Goal: Navigation & Orientation: Find specific page/section

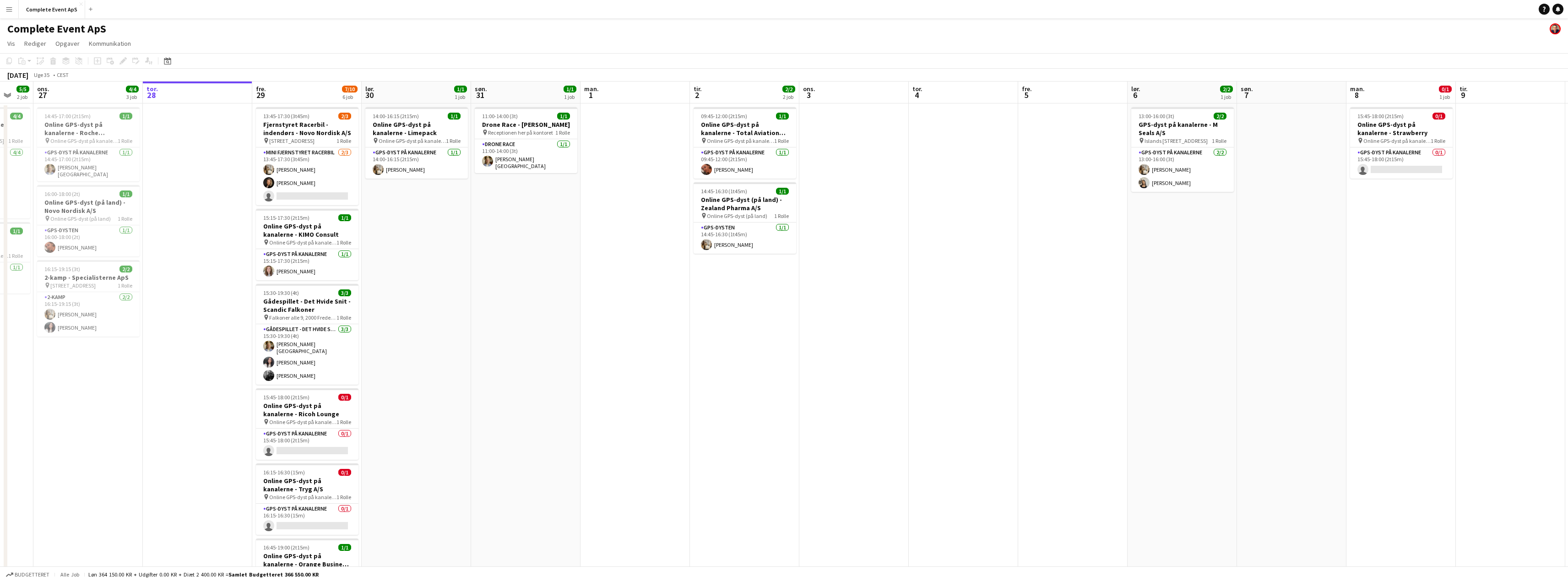
scroll to position [0, 243]
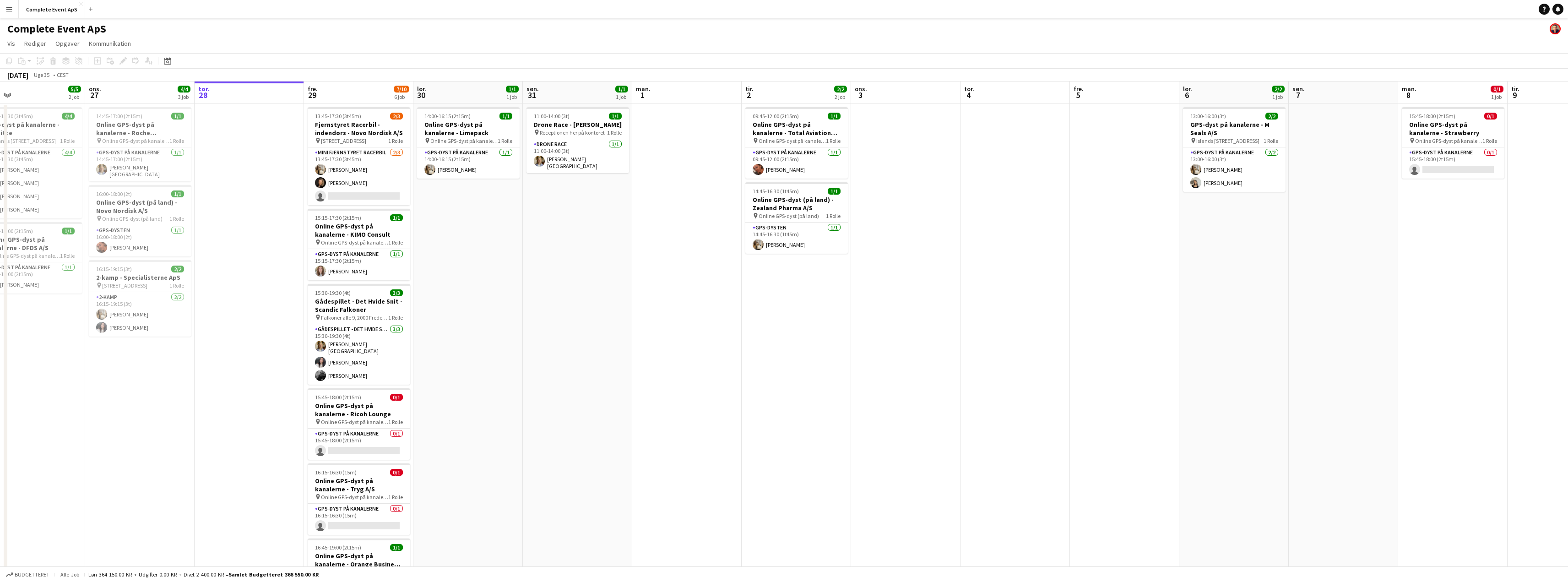
drag, startPoint x: 418, startPoint y: 222, endPoint x: 486, endPoint y: 222, distance: 68.0
click at [486, 222] on app-calendar-viewport "søn. 24 man. 25 tir. 26 5/5 2 job ons. 27 4/4 3 job tor. 28 fre. 29 7/10 6 job …" at bounding box center [784, 356] width 1568 height 548
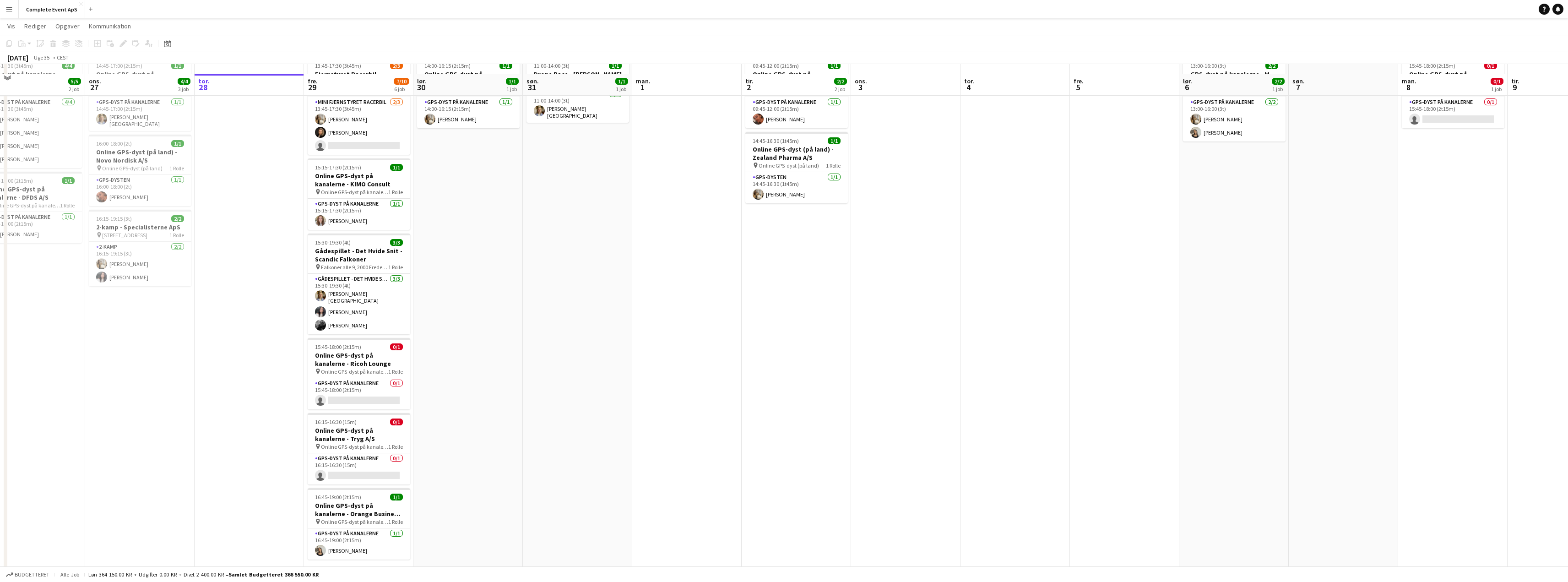
scroll to position [0, 0]
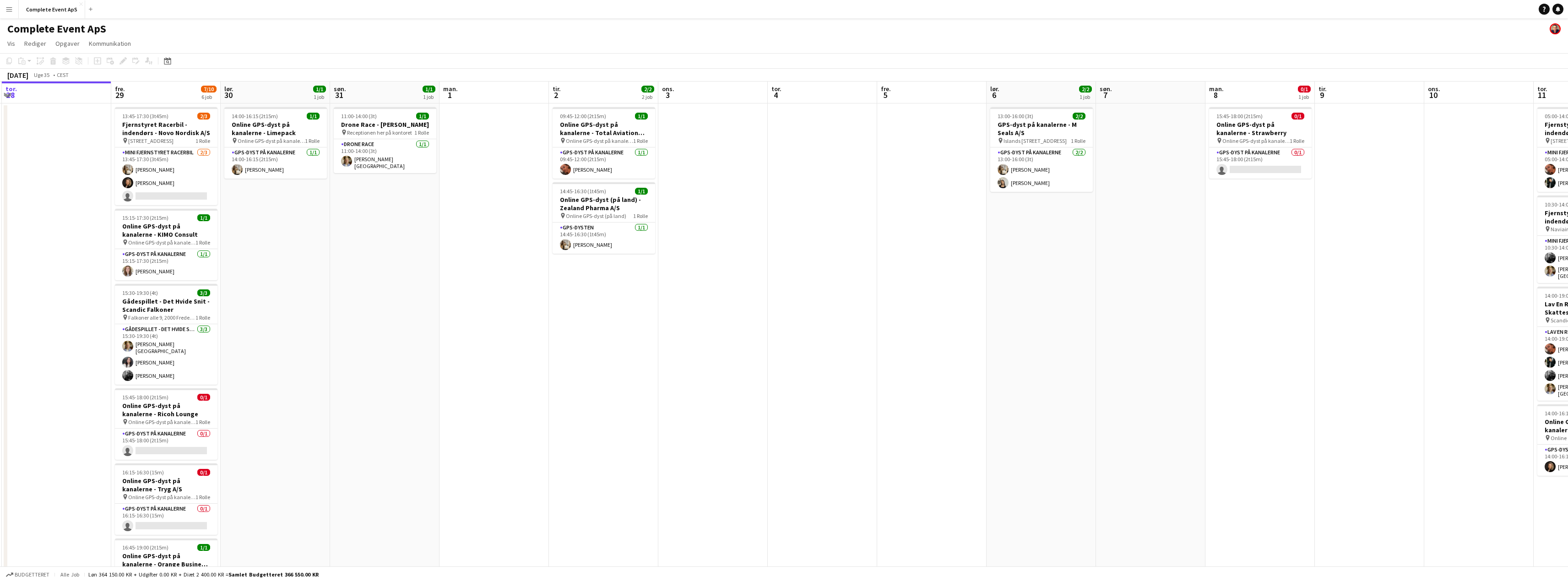
drag, startPoint x: 702, startPoint y: 161, endPoint x: 416, endPoint y: 140, distance: 286.8
click at [397, 140] on app-calendar-viewport "man. 25 tir. 26 5/5 2 job ons. 27 4/4 3 job tor. 28 fre. 29 7/10 6 job lør. 30 …" at bounding box center [784, 356] width 1568 height 548
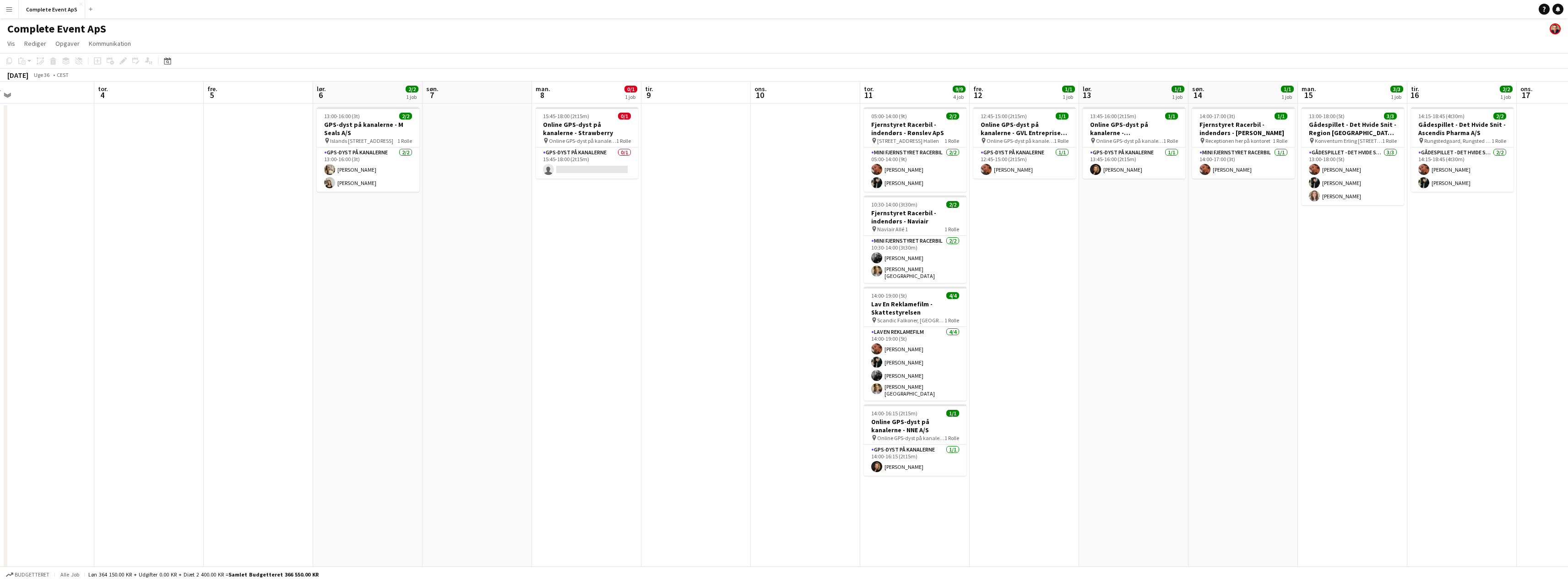
drag, startPoint x: 779, startPoint y: 208, endPoint x: 339, endPoint y: 165, distance: 442.1
click at [339, 165] on app-calendar-viewport "man. 1 tir. 2 2/2 2 job ons. 3 tor. 4 fre. 5 lør. 6 2/2 1 job søn. 7 man. 8 0/1…" at bounding box center [784, 356] width 1568 height 548
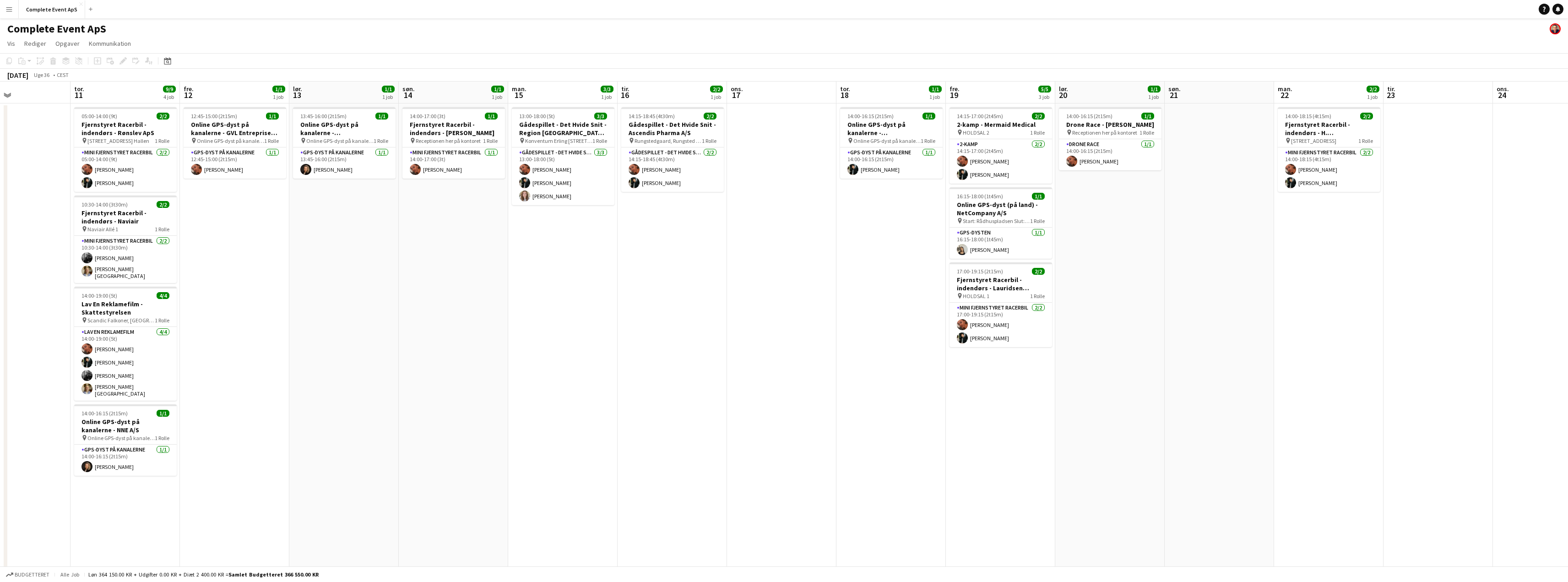
drag, startPoint x: 537, startPoint y: 214, endPoint x: 408, endPoint y: 198, distance: 130.0
click at [408, 198] on app-calendar-viewport "man. 8 0/1 1 job tir. 9 ons. 10 tor. 11 9/9 4 job fre. 12 1/1 1 job lør. 13 1/1…" at bounding box center [784, 356] width 1568 height 548
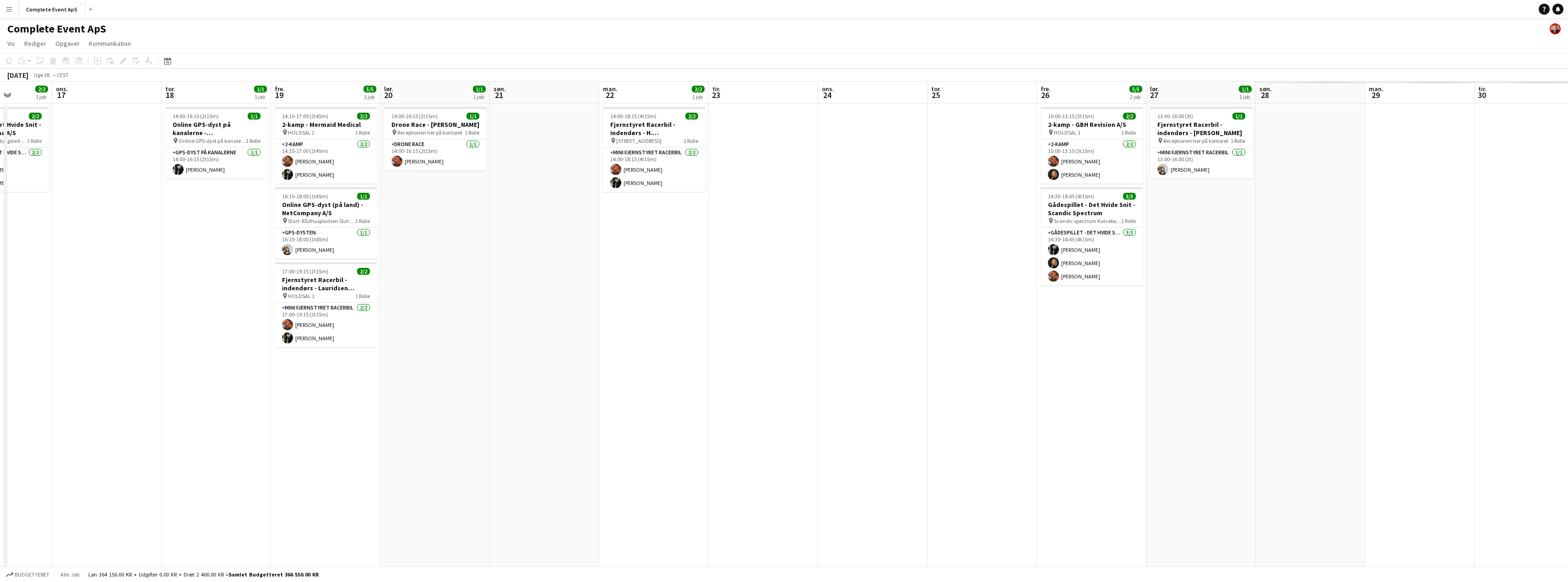
drag, startPoint x: 885, startPoint y: 251, endPoint x: 404, endPoint y: 217, distance: 482.2
click at [402, 217] on app-calendar-viewport "lør. 13 1/1 1 job søn. 14 1/1 1 job man. 15 3/3 1 job tir. 16 2/2 1 job ons. 17…" at bounding box center [784, 356] width 1568 height 548
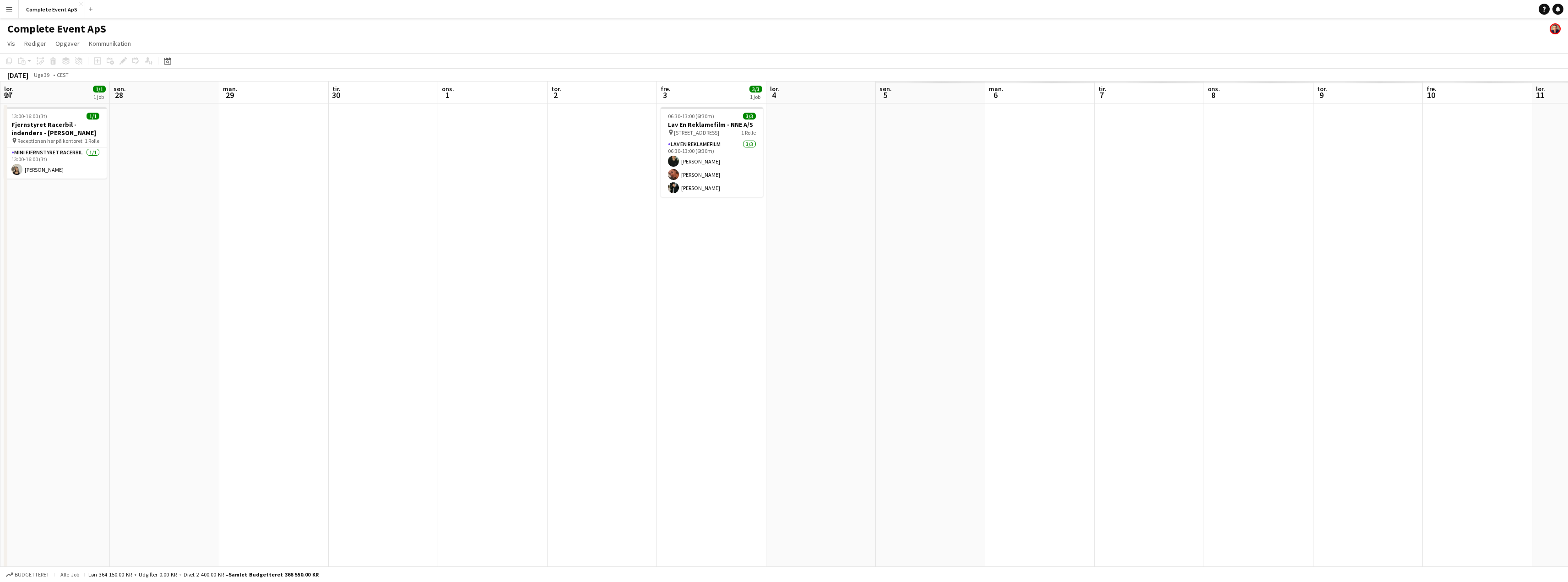
drag, startPoint x: 1030, startPoint y: 267, endPoint x: 339, endPoint y: 216, distance: 692.9
click at [336, 217] on app-calendar-viewport "tir. 23 ons. 24 tor. 25 fre. 26 5/5 2 job lør. 27 1/1 1 job søn. 28 man. 29 tir…" at bounding box center [784, 356] width 1568 height 548
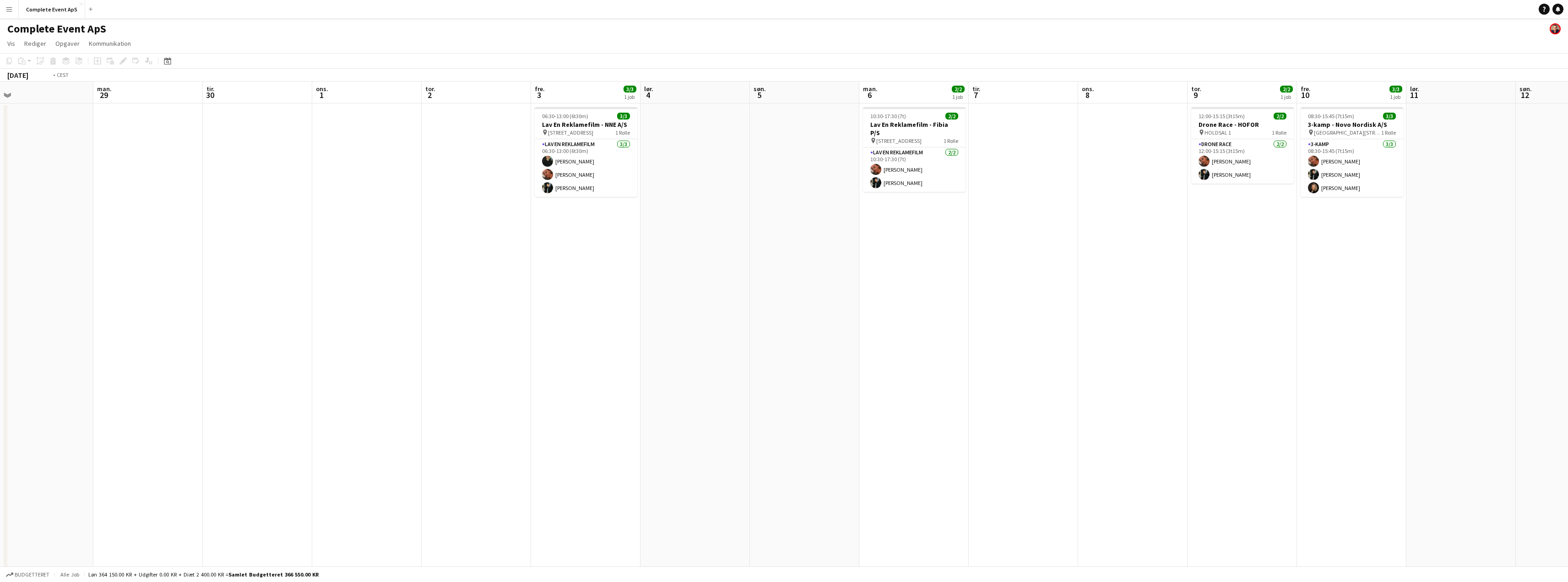
drag, startPoint x: 1087, startPoint y: 278, endPoint x: 326, endPoint y: 216, distance: 763.5
click at [335, 223] on app-calendar-viewport "tor. 25 fre. 26 5/5 2 job lør. 27 1/1 1 job søn. 28 man. 29 tir. 30 ons. 1 tor.…" at bounding box center [784, 356] width 1568 height 548
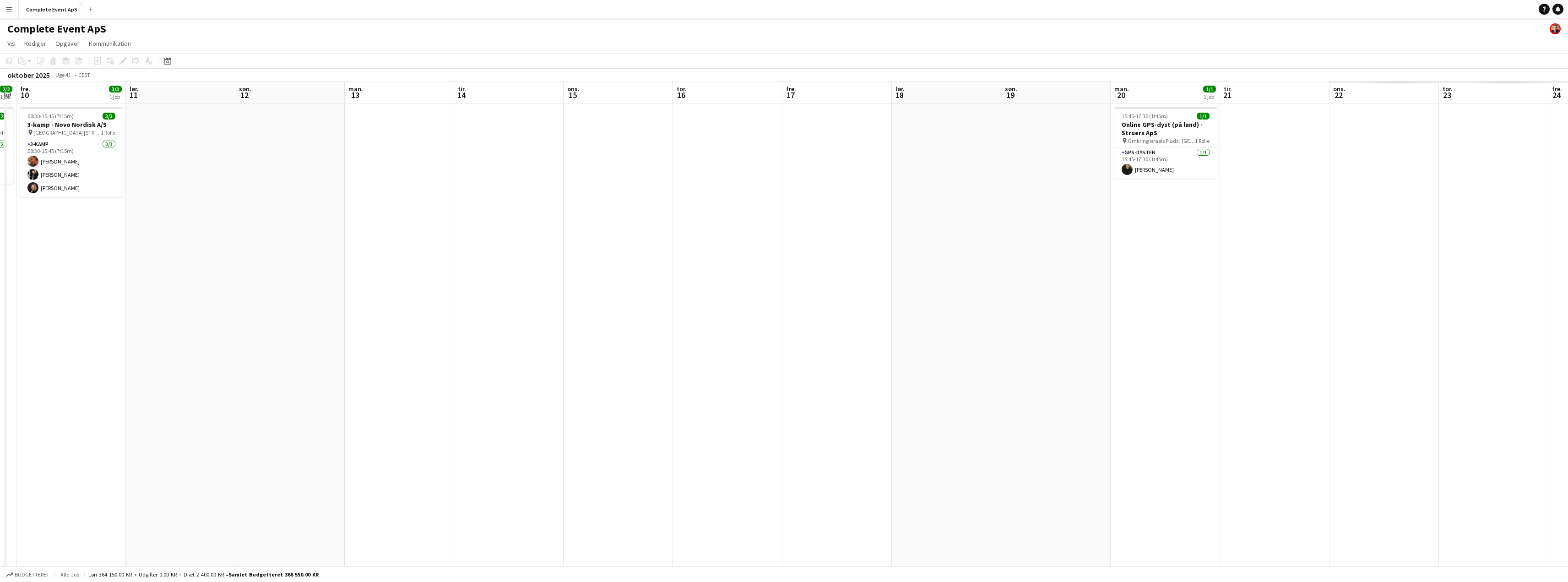
drag, startPoint x: 819, startPoint y: 269, endPoint x: 550, endPoint y: 238, distance: 270.8
click at [437, 235] on app-calendar-viewport "søn. 5 man. 6 2/2 1 job tir. 7 ons. 8 tor. 9 2/2 1 job fre. 10 3/3 1 job lør. 1…" at bounding box center [784, 356] width 1568 height 548
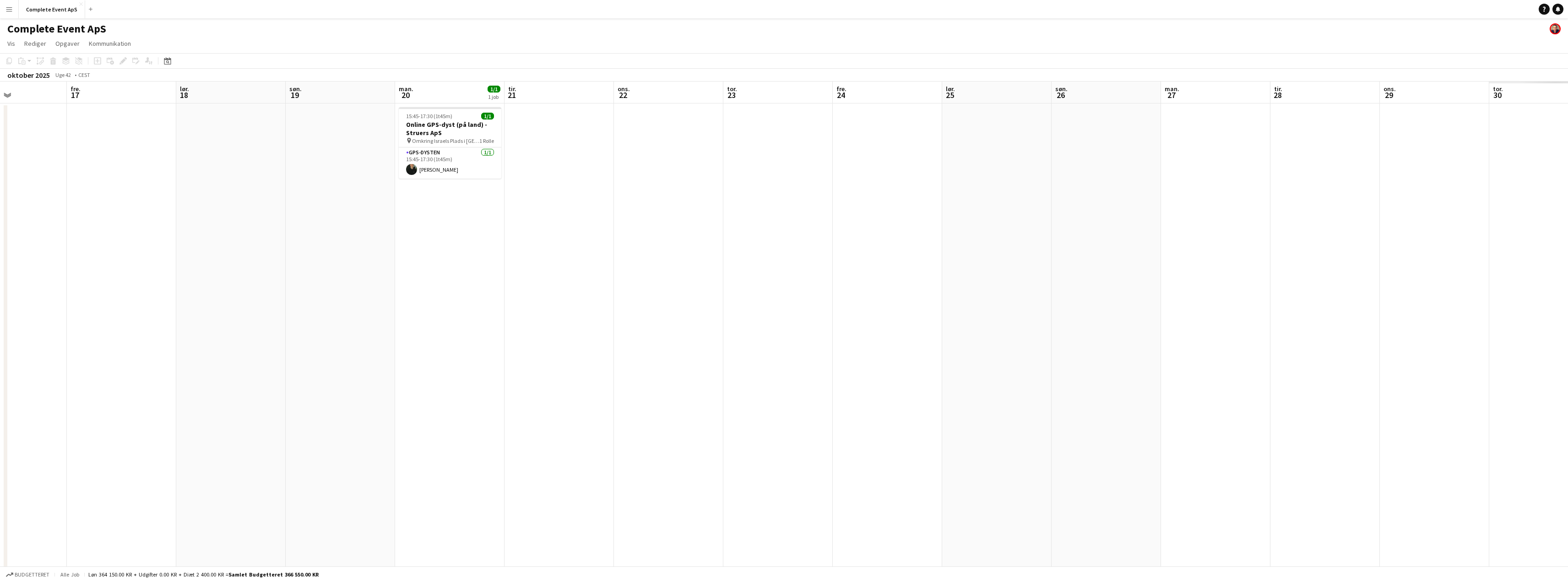
drag, startPoint x: 955, startPoint y: 298, endPoint x: 492, endPoint y: 249, distance: 465.6
click at [499, 259] on app-calendar-viewport "man. 13 tir. 14 ons. 15 tor. 16 fre. 17 lør. 18 søn. 19 man. 20 1/1 1 job tir. …" at bounding box center [784, 356] width 1568 height 548
drag, startPoint x: 676, startPoint y: 257, endPoint x: 441, endPoint y: 231, distance: 236.4
click at [459, 235] on app-calendar-viewport "ons. 15 tor. 16 fre. 17 lør. 18 søn. 19 man. 20 1/1 1 job tir. 21 ons. 22 tor. …" at bounding box center [784, 356] width 1568 height 548
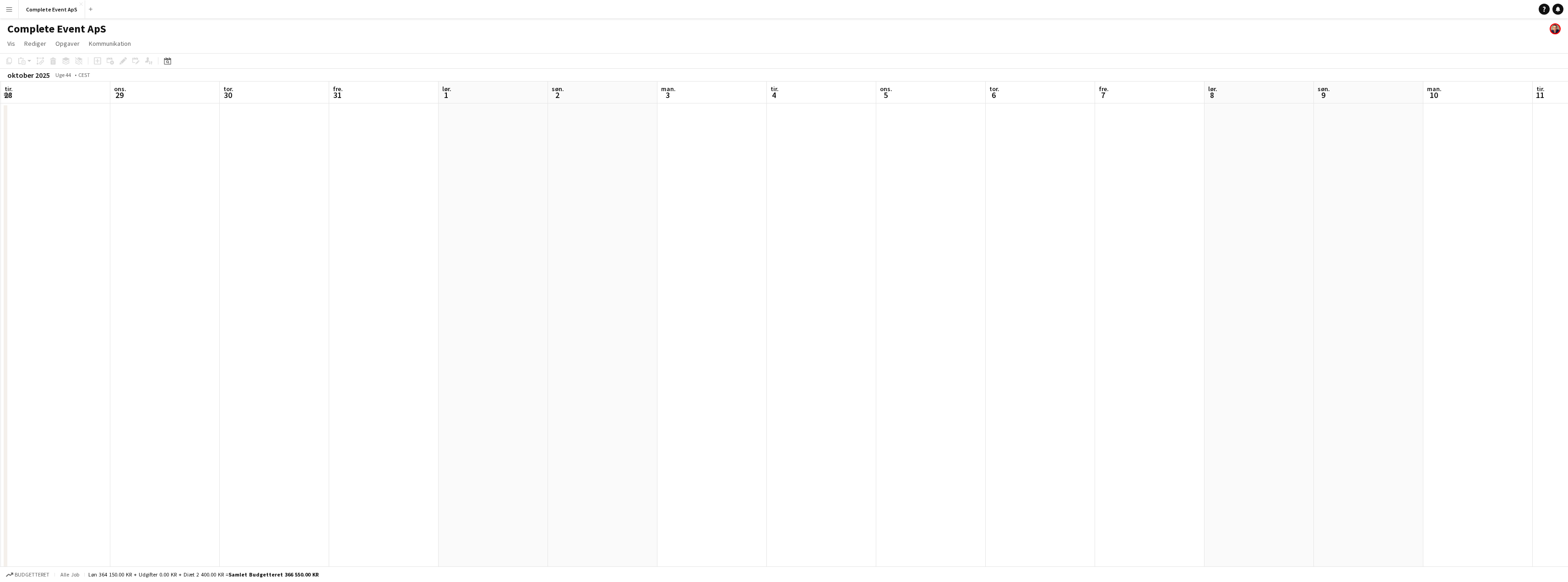
drag, startPoint x: 1296, startPoint y: 295, endPoint x: 357, endPoint y: 192, distance: 944.6
click at [361, 192] on app-calendar-viewport "lør. 25 søn. 26 man. 27 tir. 28 ons. 29 tor. 30 fre. 31 lør. 1 søn. 2 man. 3 ti…" at bounding box center [784, 356] width 1568 height 548
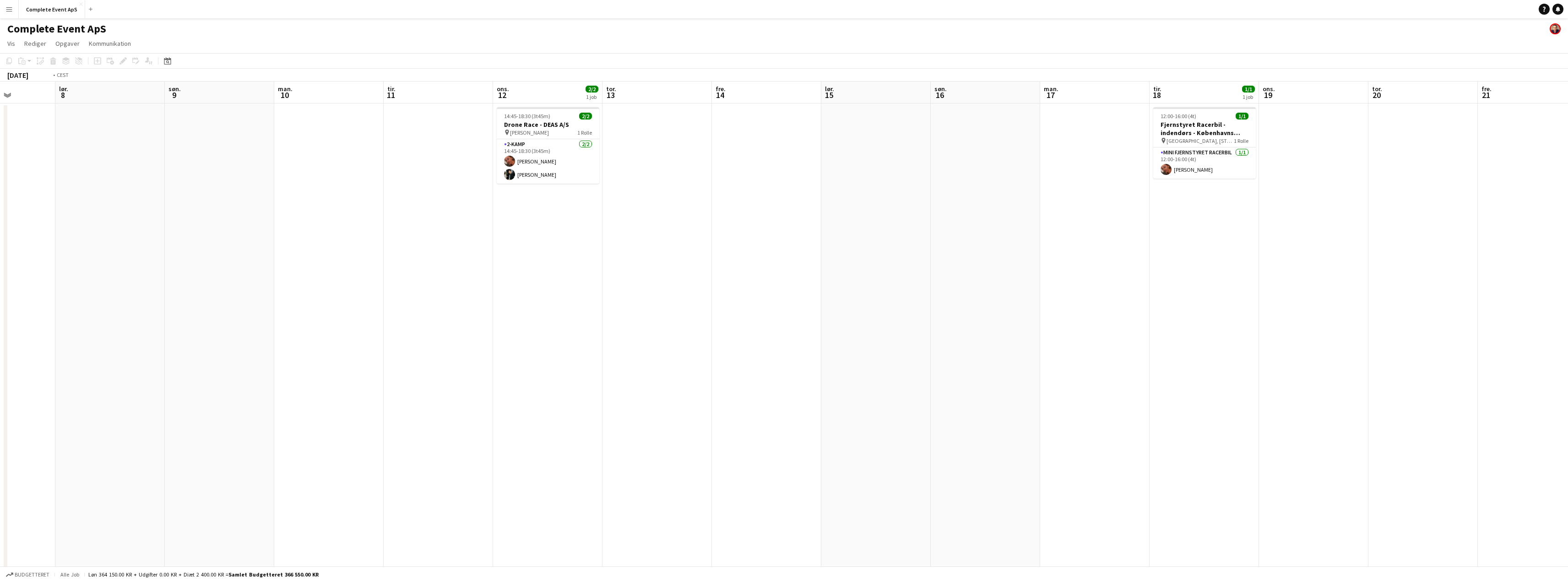
drag, startPoint x: 1214, startPoint y: 257, endPoint x: 509, endPoint y: 204, distance: 707.0
click at [530, 208] on app-calendar-viewport "tir. 4 ons. 5 tor. 6 fre. 7 lør. 8 søn. 9 man. 10 tir. 11 ons. 12 2/2 1 job tor…" at bounding box center [784, 356] width 1568 height 548
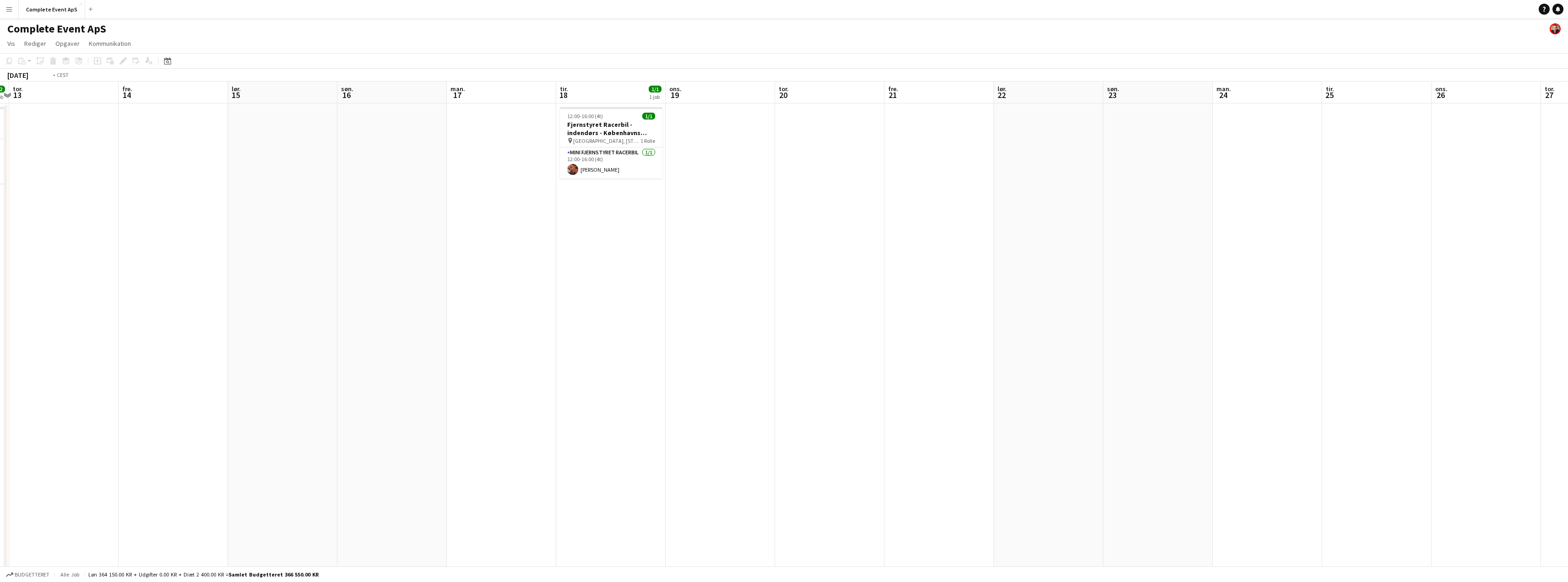
drag, startPoint x: 1299, startPoint y: 287, endPoint x: 445, endPoint y: 192, distance: 859.3
click at [488, 200] on app-calendar-viewport "søn. 9 man. 10 tir. 11 ons. 12 2/2 1 job tor. 13 fre. 14 lør. 15 søn. 16 man. 1…" at bounding box center [784, 356] width 1568 height 548
drag, startPoint x: 422, startPoint y: 199, endPoint x: 410, endPoint y: 198, distance: 12.0
click at [410, 198] on app-calendar-viewport "søn. 16 man. 17 tir. 18 1/1 1 job ons. 19 tor. 20 fre. 21 lør. 22 søn. 23 man. …" at bounding box center [784, 356] width 1568 height 548
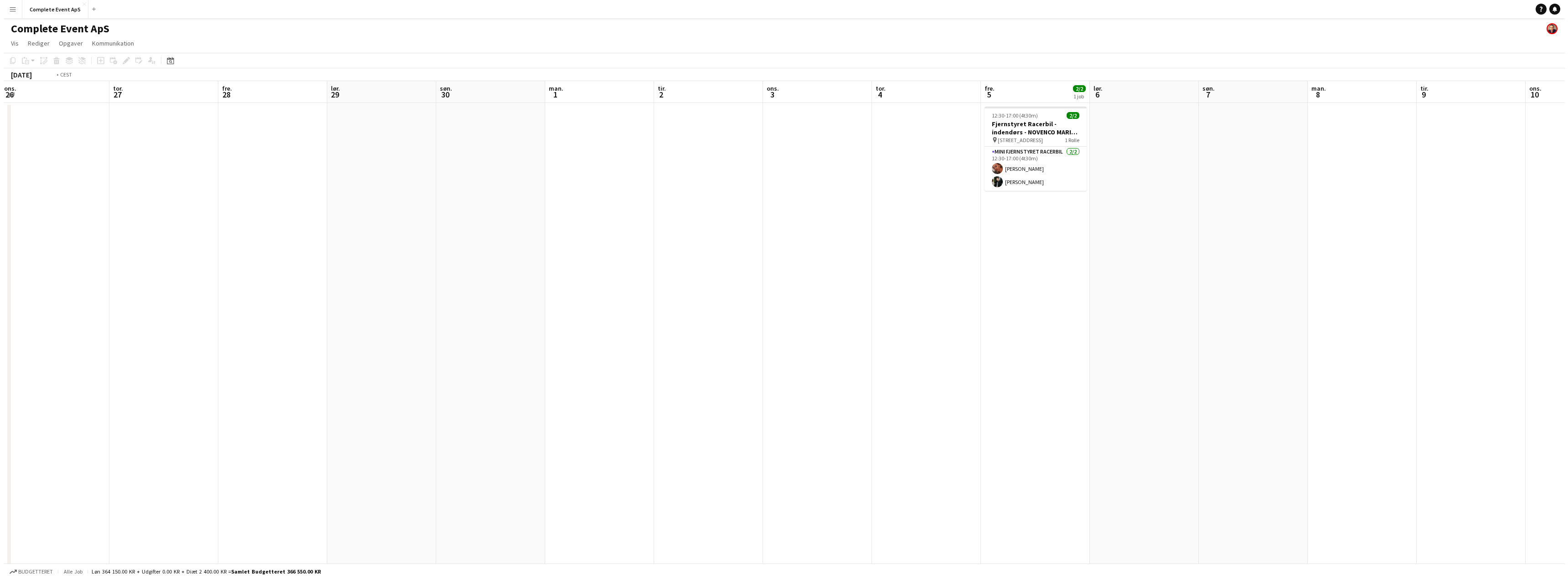
scroll to position [0, 403]
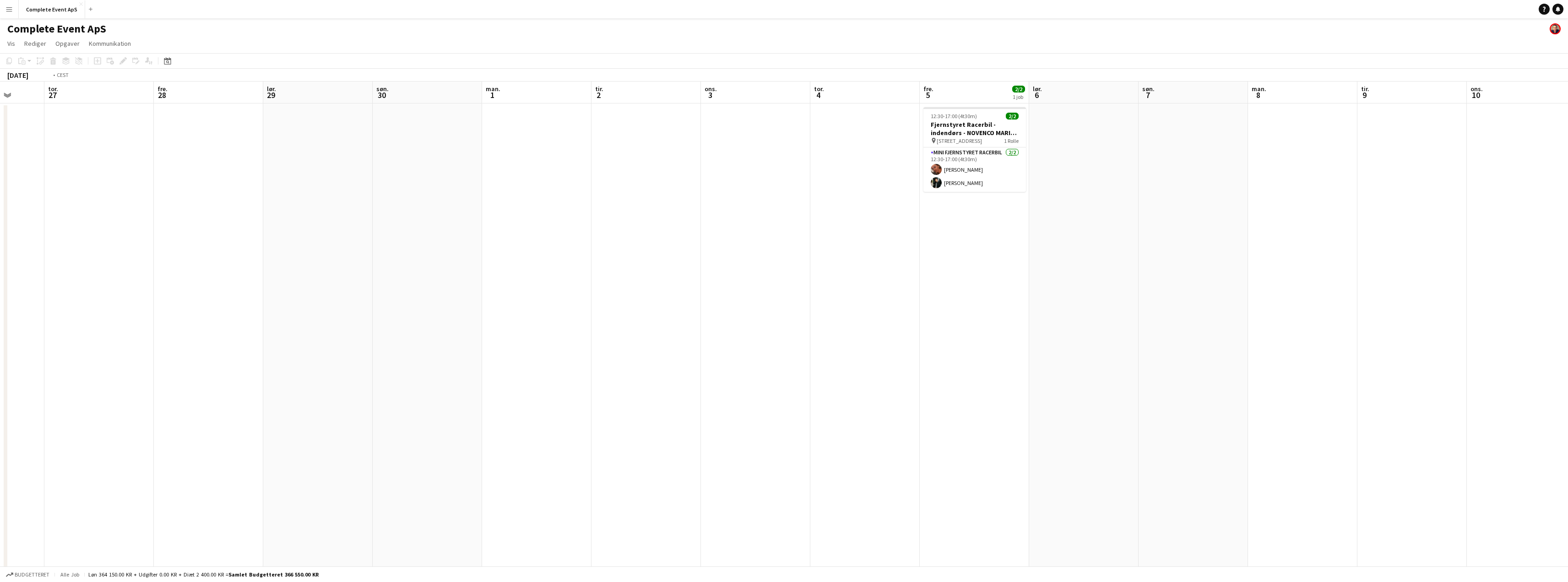
drag, startPoint x: 1067, startPoint y: 242, endPoint x: 237, endPoint y: 185, distance: 832.0
click at [241, 186] on app-calendar-viewport "søn. 23 man. 24 tir. 25 ons. 26 tor. 27 fre. 28 lør. 29 søn. 30 man. 1 tir. 2 o…" at bounding box center [784, 356] width 1568 height 548
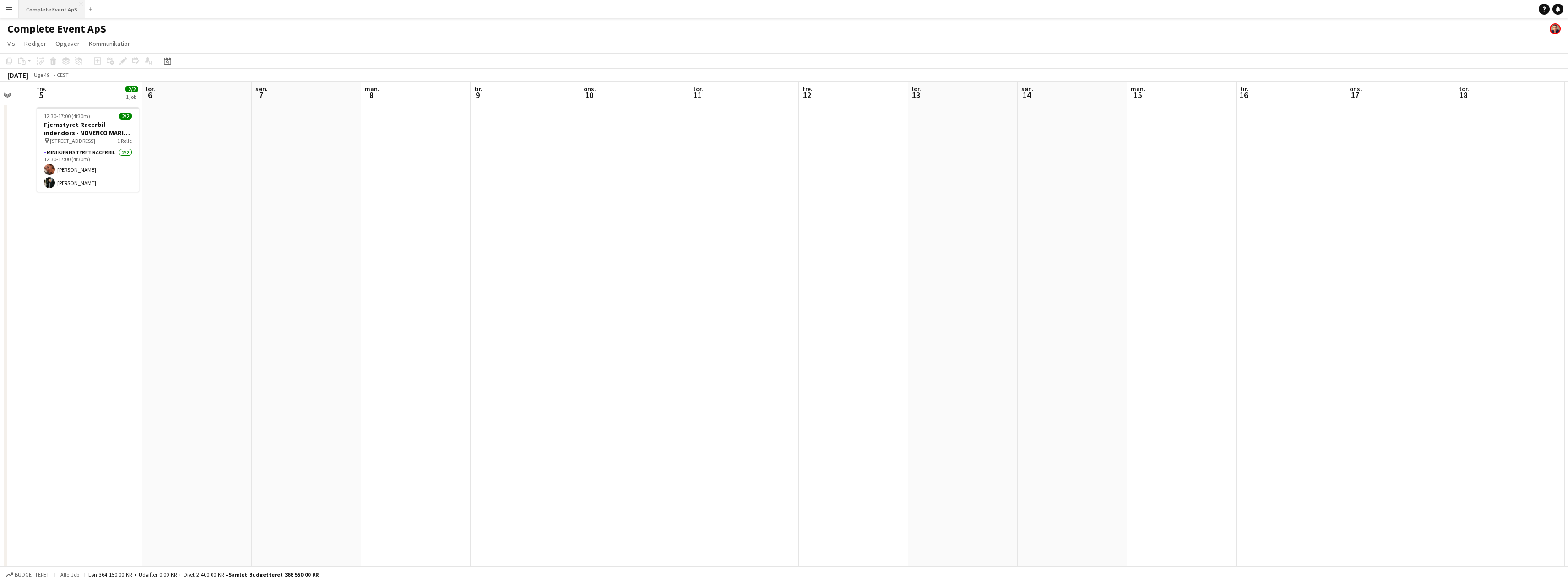
click at [48, 10] on button "Complete Event ApS Luk" at bounding box center [52, 9] width 67 height 18
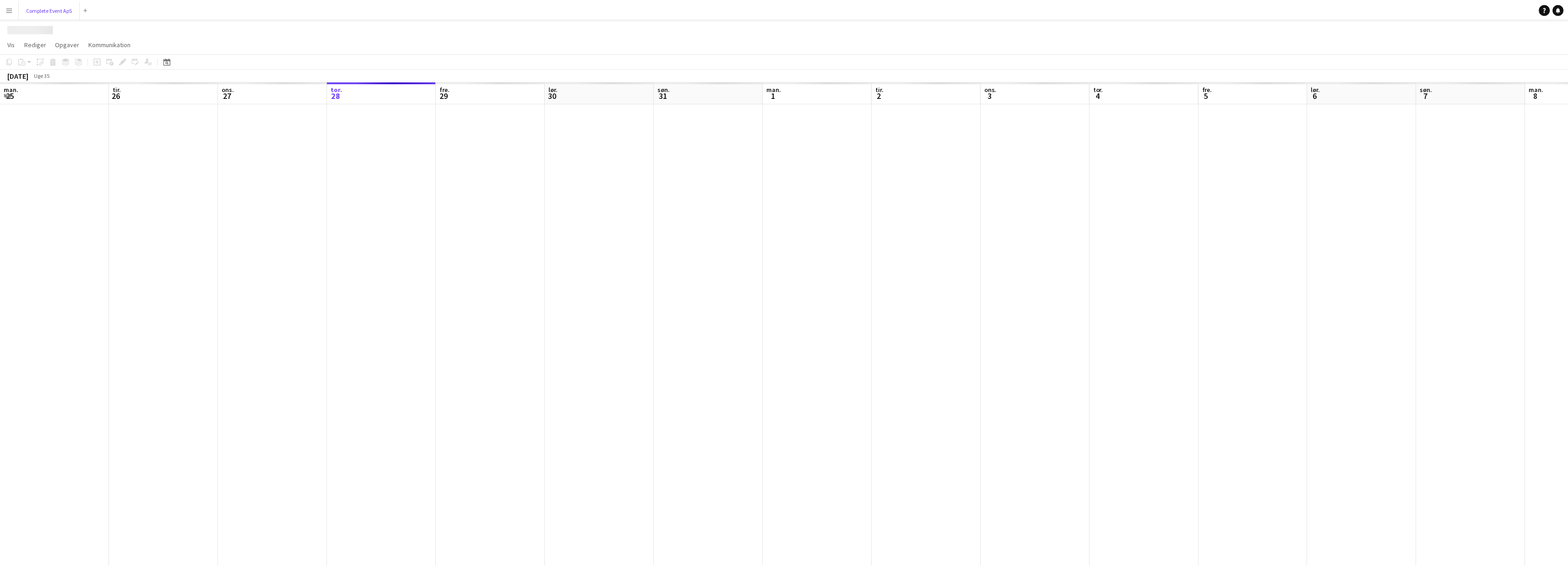
scroll to position [0, 219]
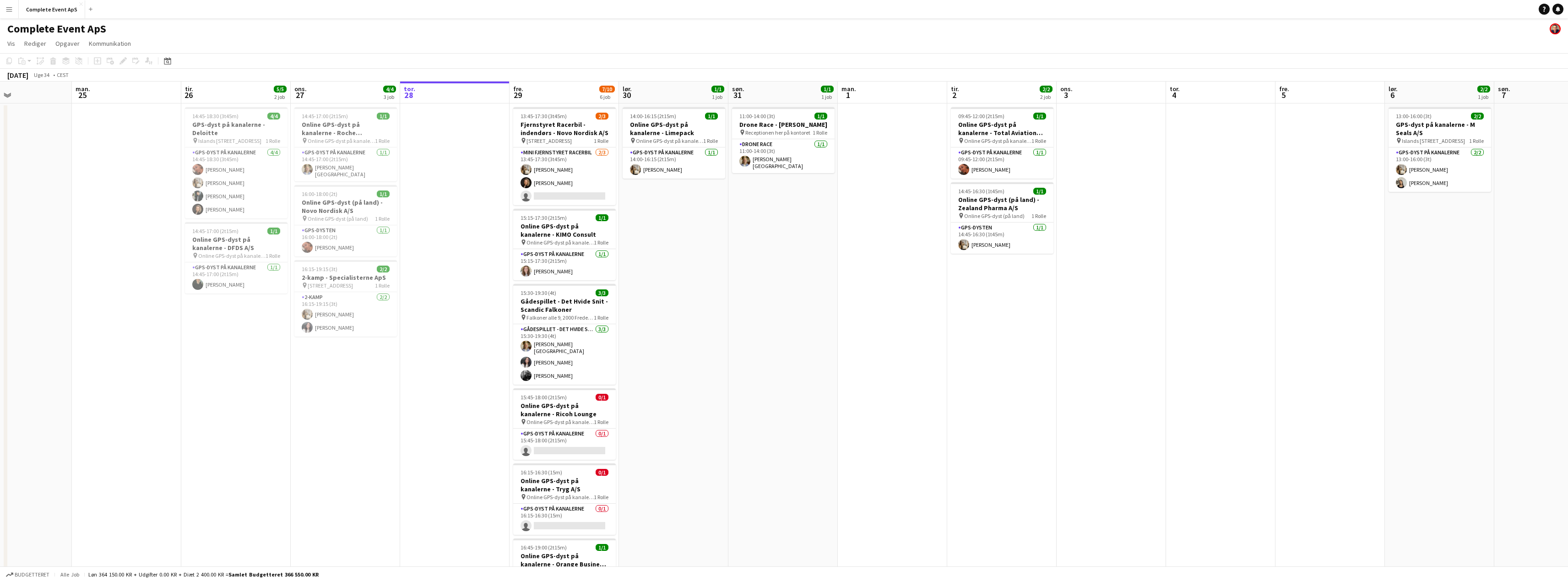
drag, startPoint x: 202, startPoint y: 210, endPoint x: 241, endPoint y: 220, distance: 40.3
click at [242, 221] on app-calendar-viewport "fre. 22 4/4 4 job lør. 23 søn. 24 man. 25 tir. 26 5/5 2 job ons. 27 4/4 3 job t…" at bounding box center [784, 356] width 1568 height 548
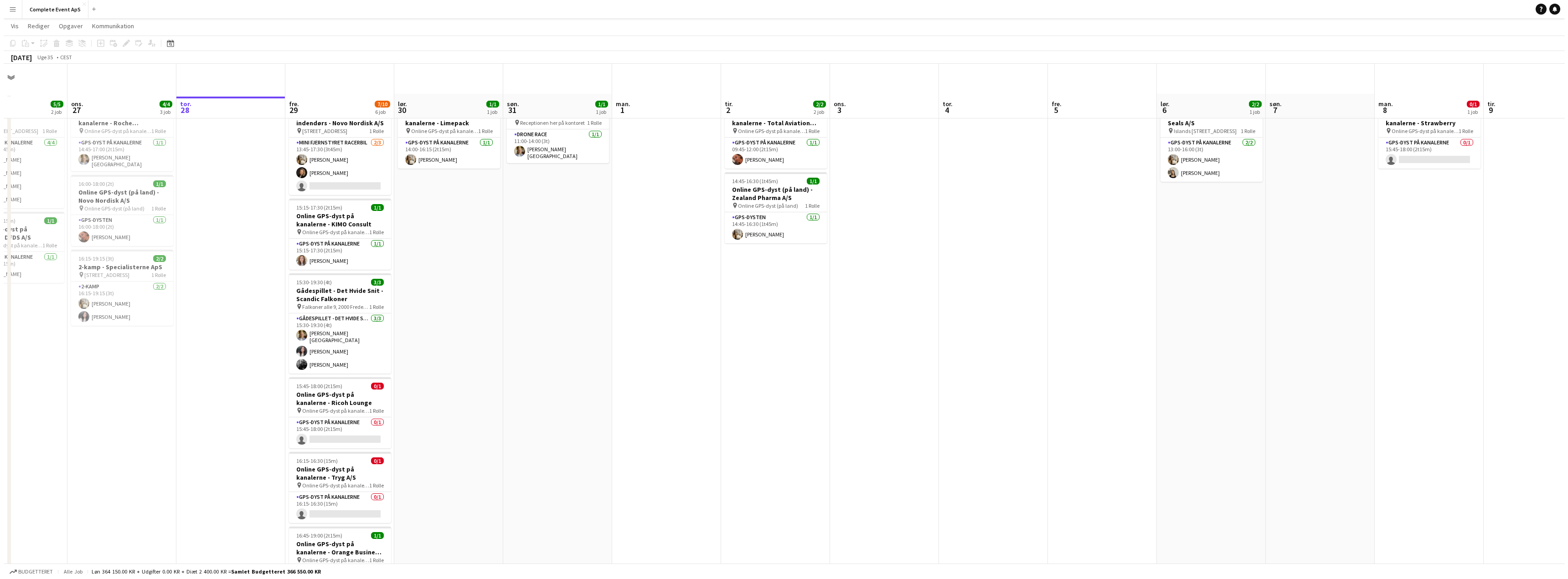
scroll to position [0, 0]
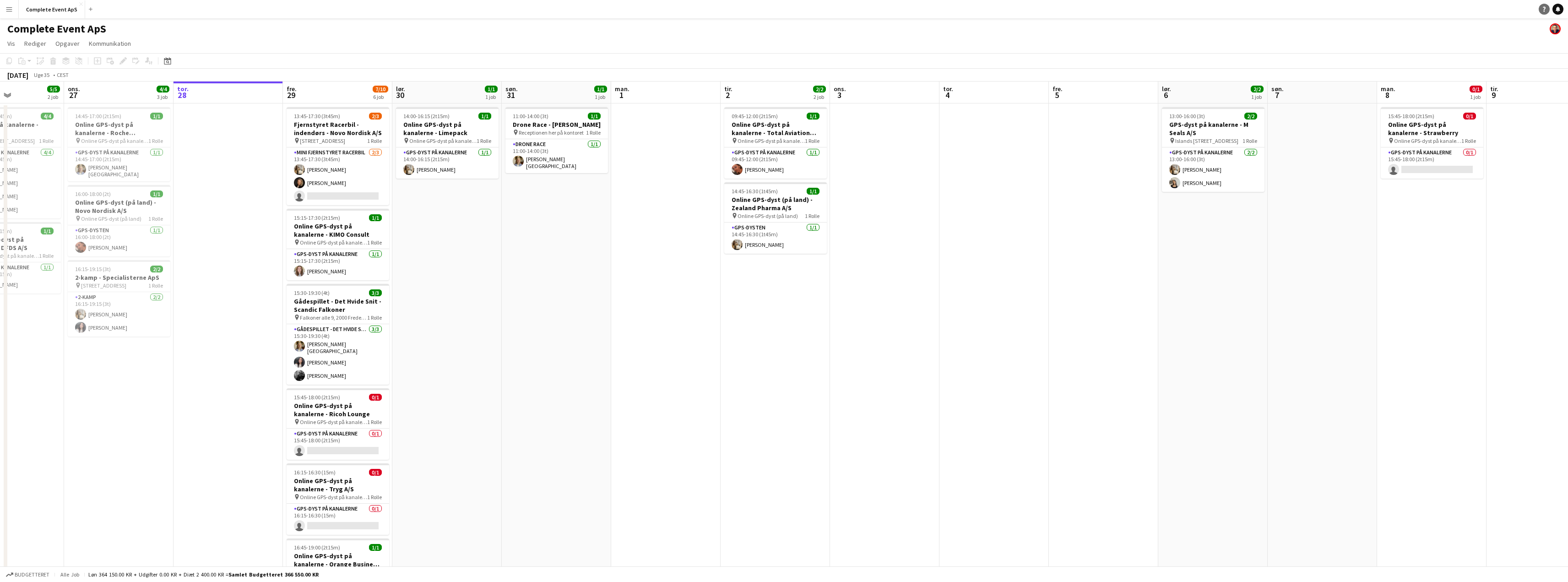
drag, startPoint x: 1557, startPoint y: 12, endPoint x: 1549, endPoint y: 11, distance: 8.1
click at [1557, 12] on link "Notifikationer" at bounding box center [1558, 9] width 11 height 11
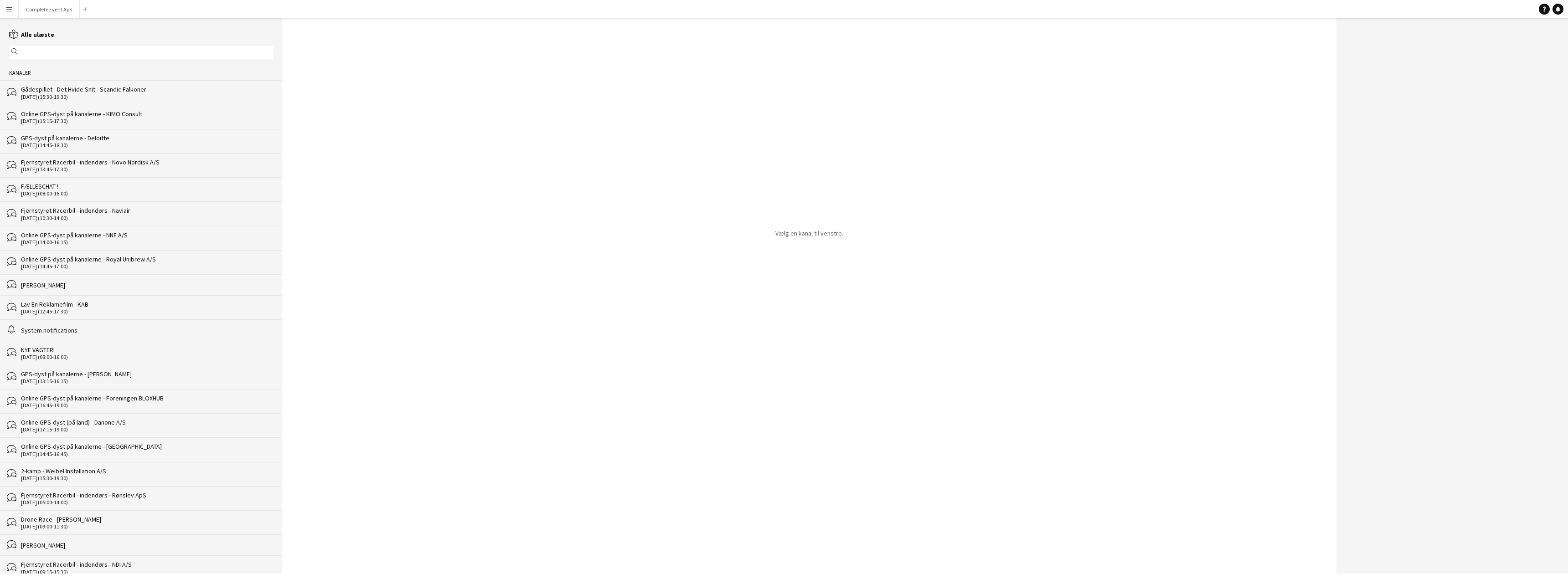
click at [118, 93] on div "Gådespillet - Det Hvide Snit - Scandic Falkoner" at bounding box center [146, 89] width 252 height 8
